Goal: Task Accomplishment & Management: Manage account settings

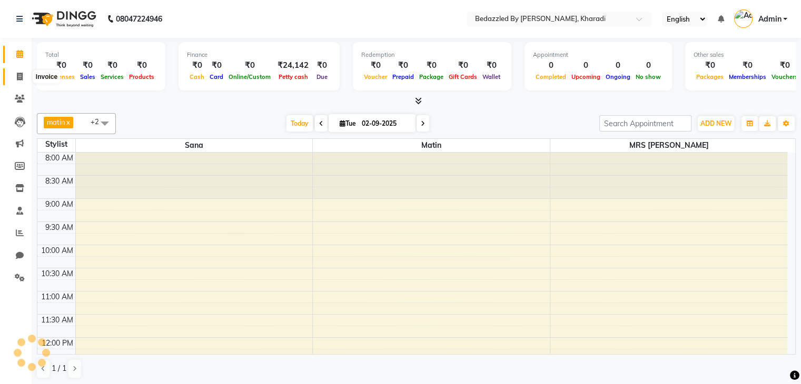
click at [17, 79] on icon at bounding box center [20, 77] width 6 height 8
select select "service"
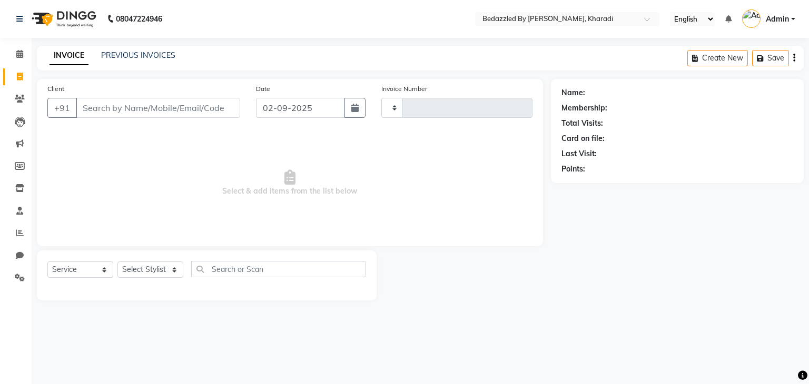
type input "0076"
select select "7562"
click at [143, 64] on div "INVOICE PREVIOUS INVOICES Create New Save" at bounding box center [420, 58] width 767 height 25
click at [157, 54] on link "PREVIOUS INVOICES" at bounding box center [138, 55] width 74 height 9
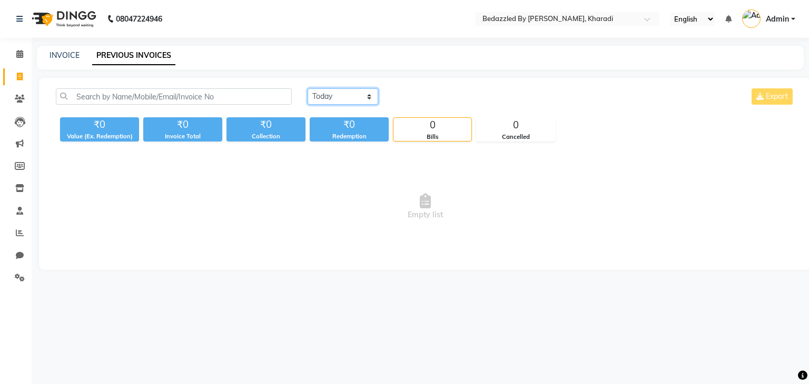
click at [339, 102] on select "[DATE] [DATE] Custom Range" at bounding box center [343, 96] width 71 height 16
select select "range"
click at [308, 88] on select "[DATE] [DATE] Custom Range" at bounding box center [343, 96] width 71 height 16
click at [426, 97] on input "02-09-2025" at bounding box center [429, 97] width 74 height 15
select select "9"
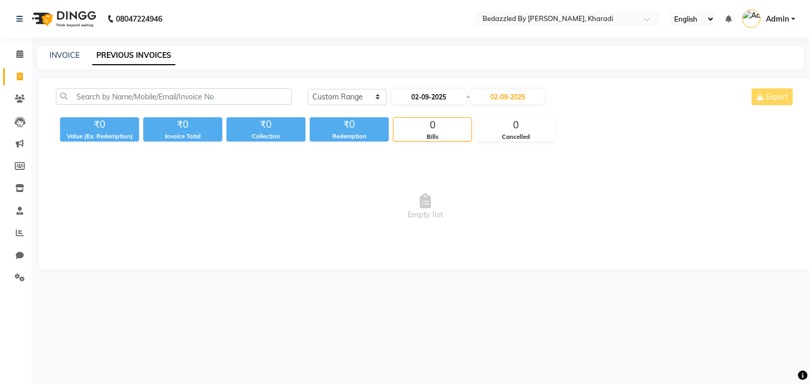
select select "2025"
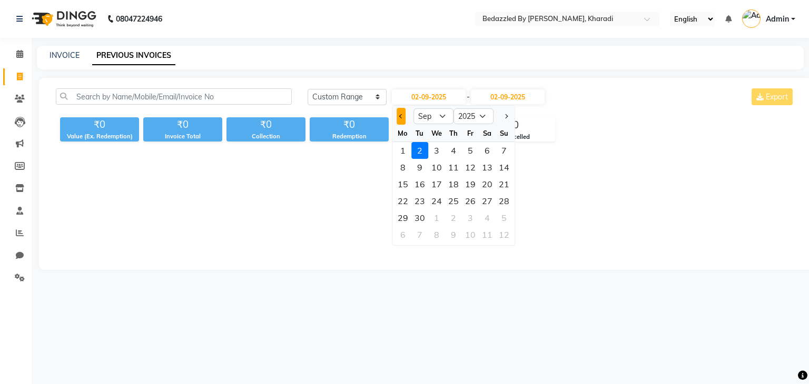
click at [399, 114] on button "Previous month" at bounding box center [401, 116] width 9 height 17
select select "8"
click at [470, 147] on div "1" at bounding box center [470, 150] width 17 height 17
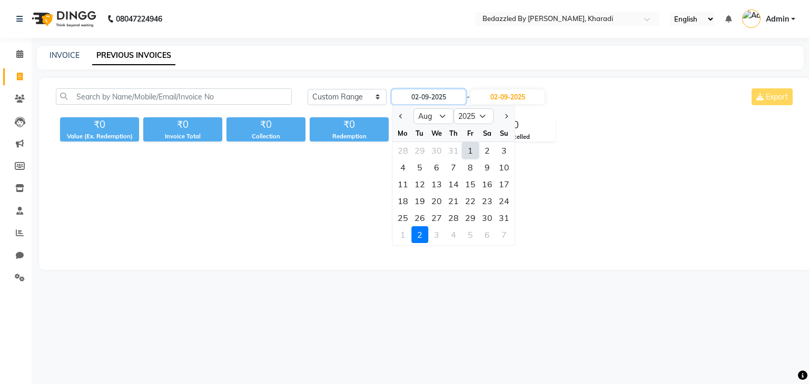
type input "[DATE]"
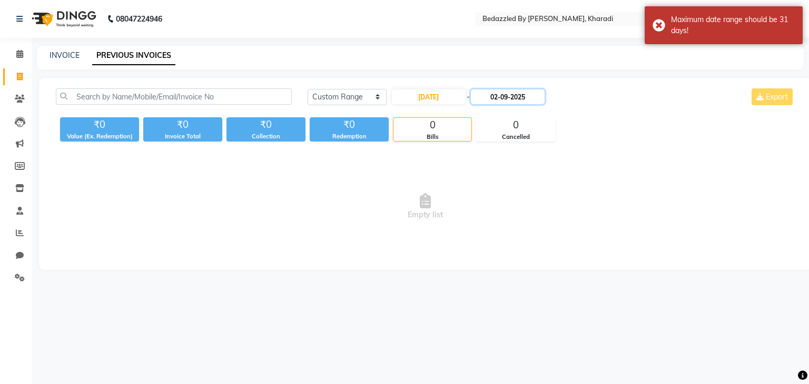
click at [516, 93] on input "02-09-2025" at bounding box center [508, 97] width 74 height 15
select select "9"
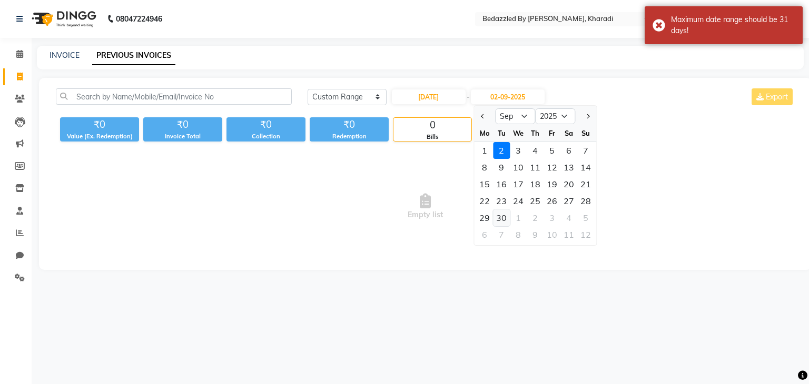
click at [498, 222] on div "30" at bounding box center [501, 218] width 17 height 17
type input "[DATE]"
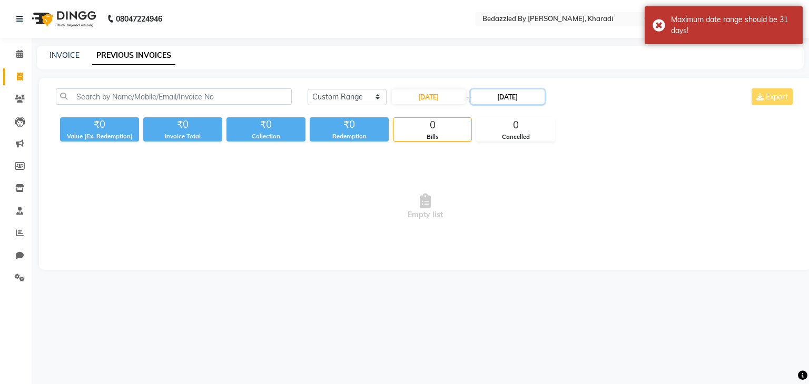
click at [510, 93] on input "[DATE]" at bounding box center [508, 97] width 74 height 15
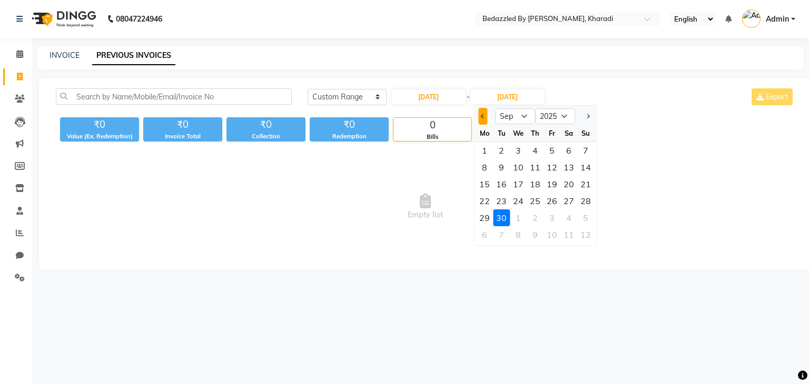
click at [482, 113] on button "Previous month" at bounding box center [482, 116] width 9 height 17
select select "8"
click at [583, 224] on div "31" at bounding box center [585, 218] width 17 height 17
type input "[DATE]"
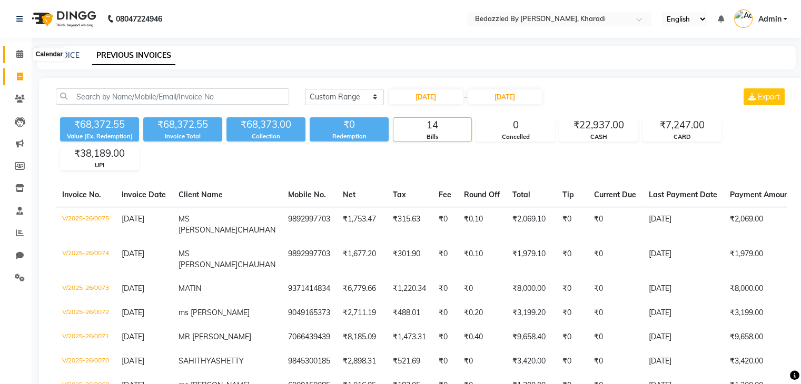
click at [18, 56] on icon at bounding box center [19, 54] width 7 height 8
